Goal: Transaction & Acquisition: Purchase product/service

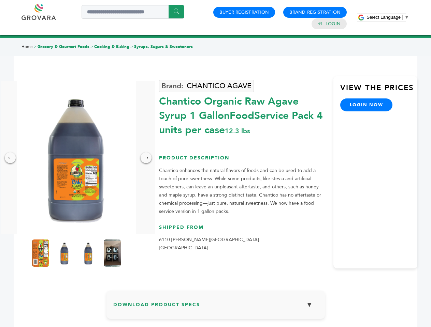
click at [387, 17] on span "Select Language" at bounding box center [383, 17] width 34 height 5
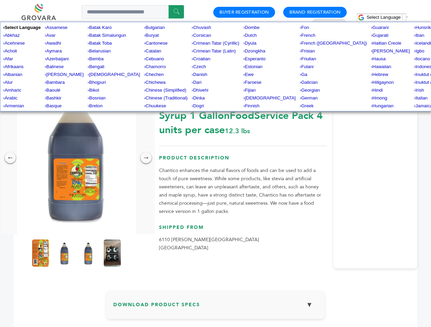
click at [76, 158] on img at bounding box center [76, 157] width 119 height 153
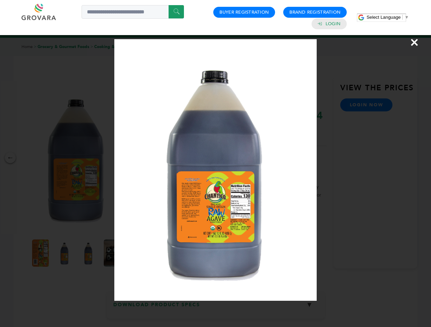
click at [10, 158] on div "×" at bounding box center [215, 163] width 431 height 327
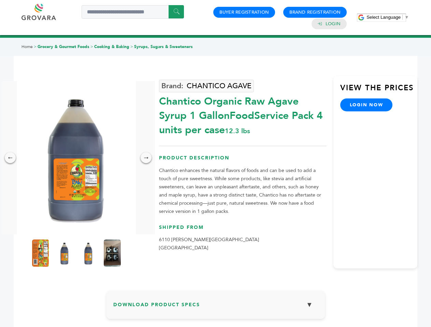
click at [146, 158] on div "→" at bounding box center [146, 157] width 11 height 11
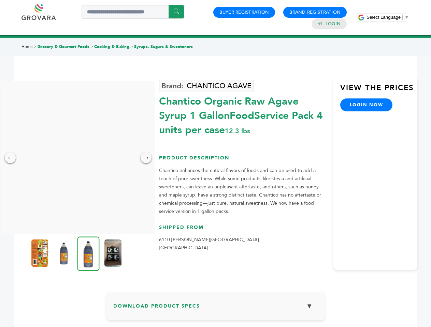
click at [41, 253] on img at bounding box center [39, 253] width 17 height 27
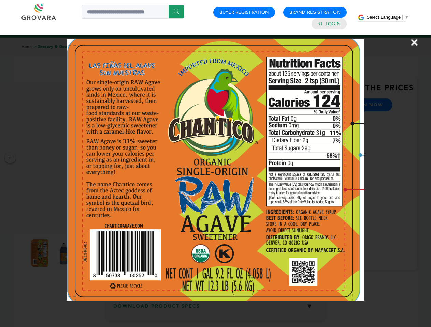
click at [64, 253] on div "×" at bounding box center [215, 163] width 431 height 327
